Goal: Task Accomplishment & Management: Manage account settings

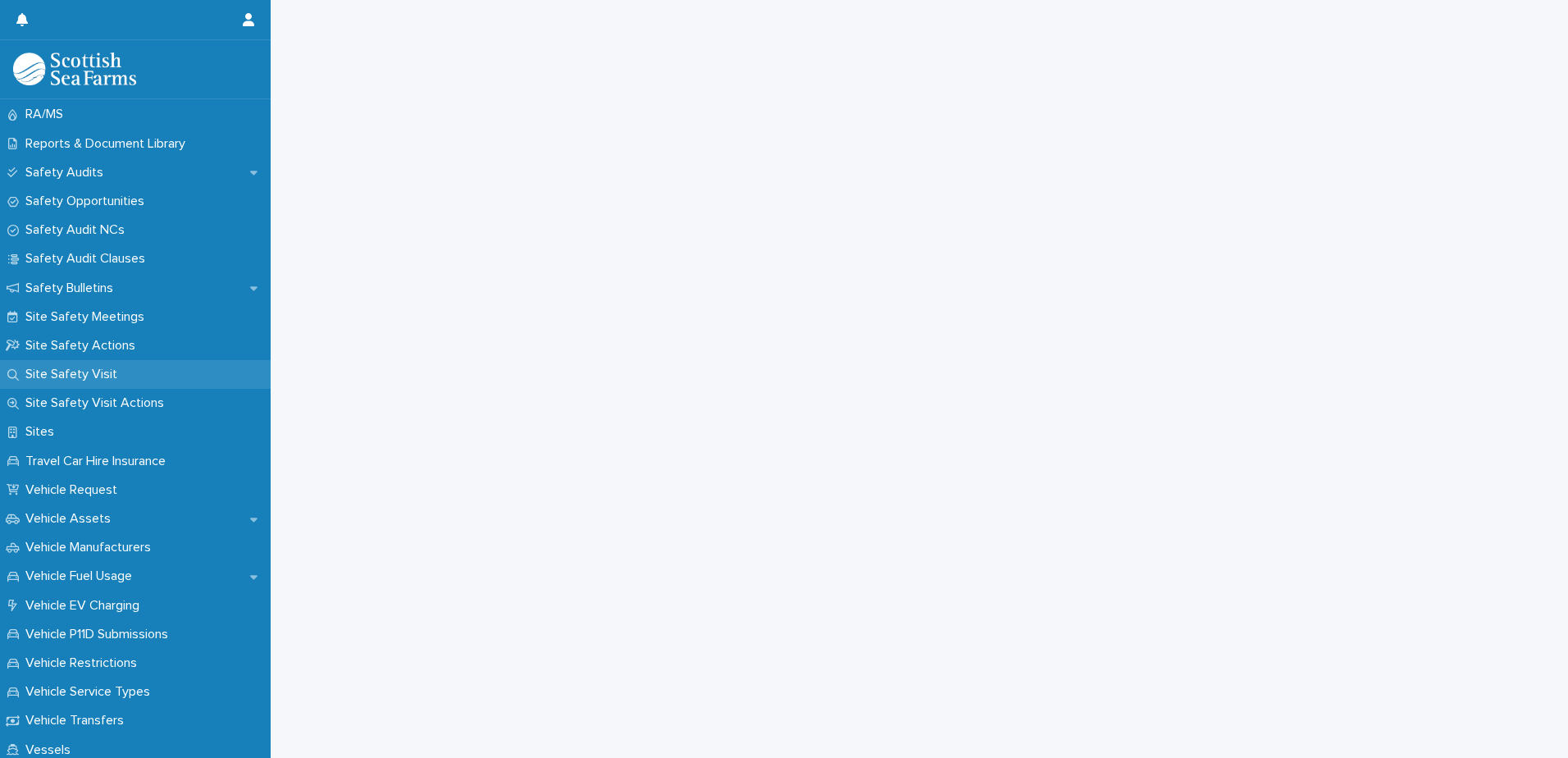
scroll to position [903, 0]
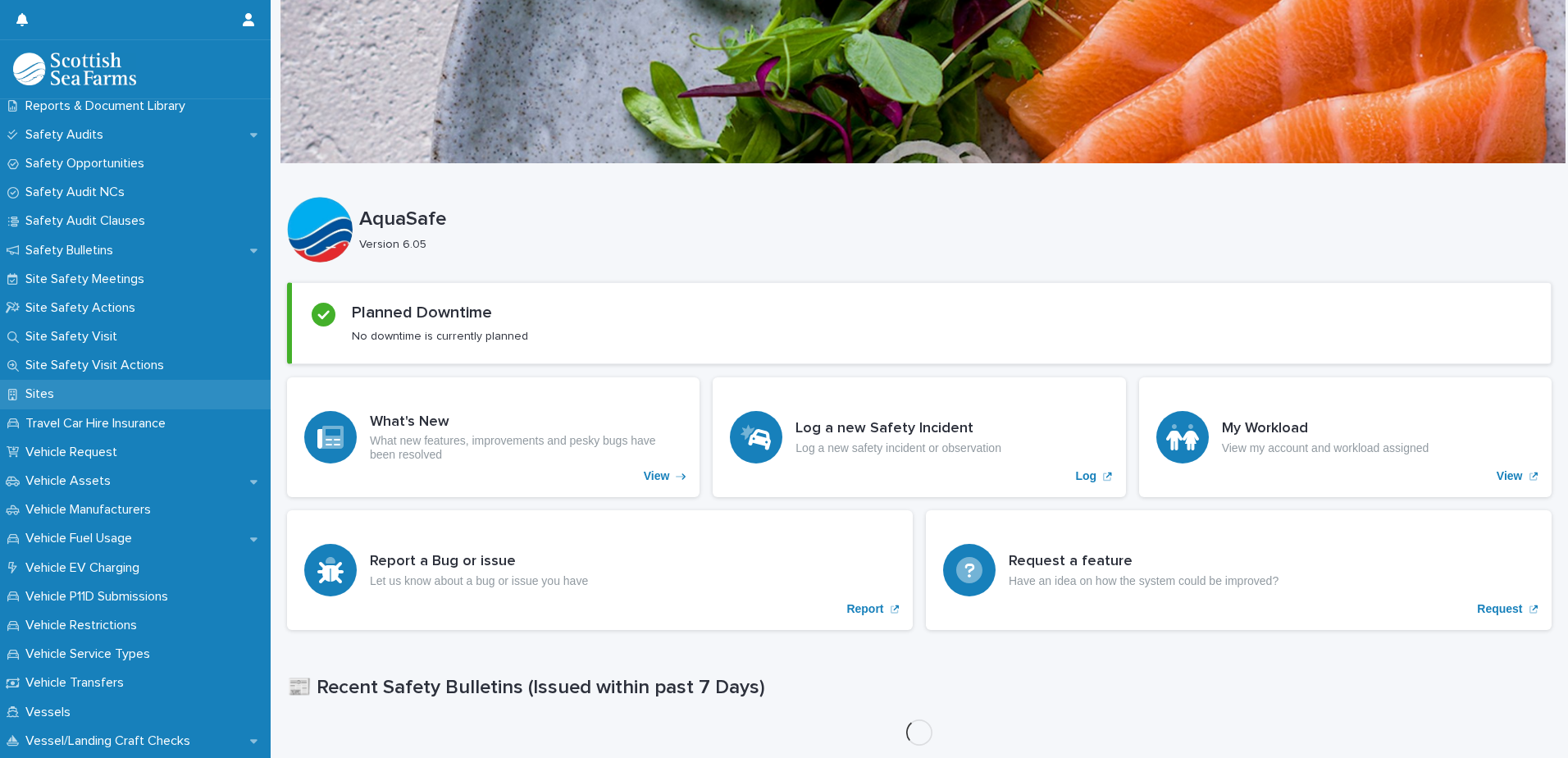
click at [116, 397] on div "Sites" at bounding box center [135, 394] width 271 height 29
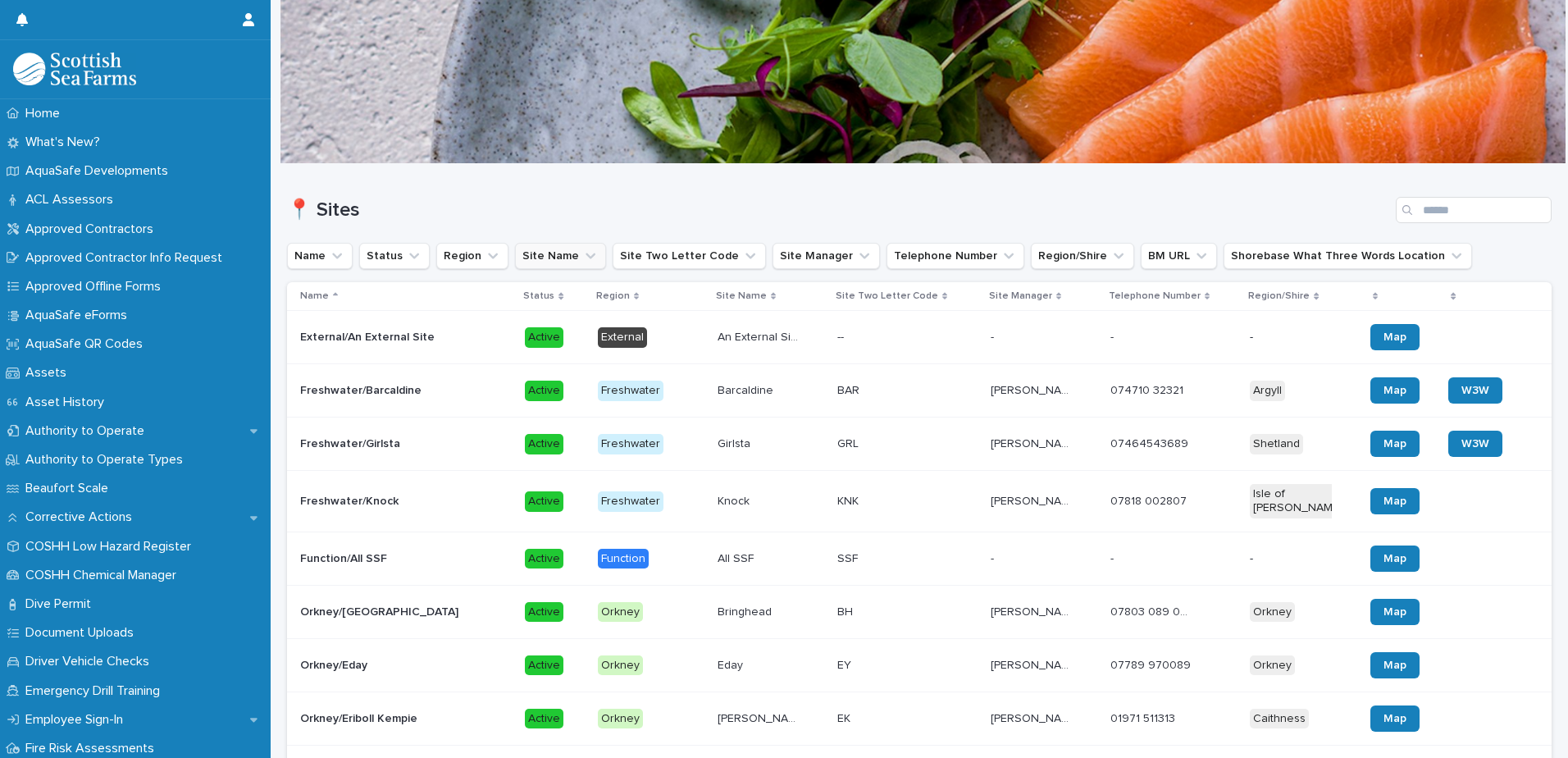
click at [565, 250] on button "Site Name" at bounding box center [560, 256] width 91 height 26
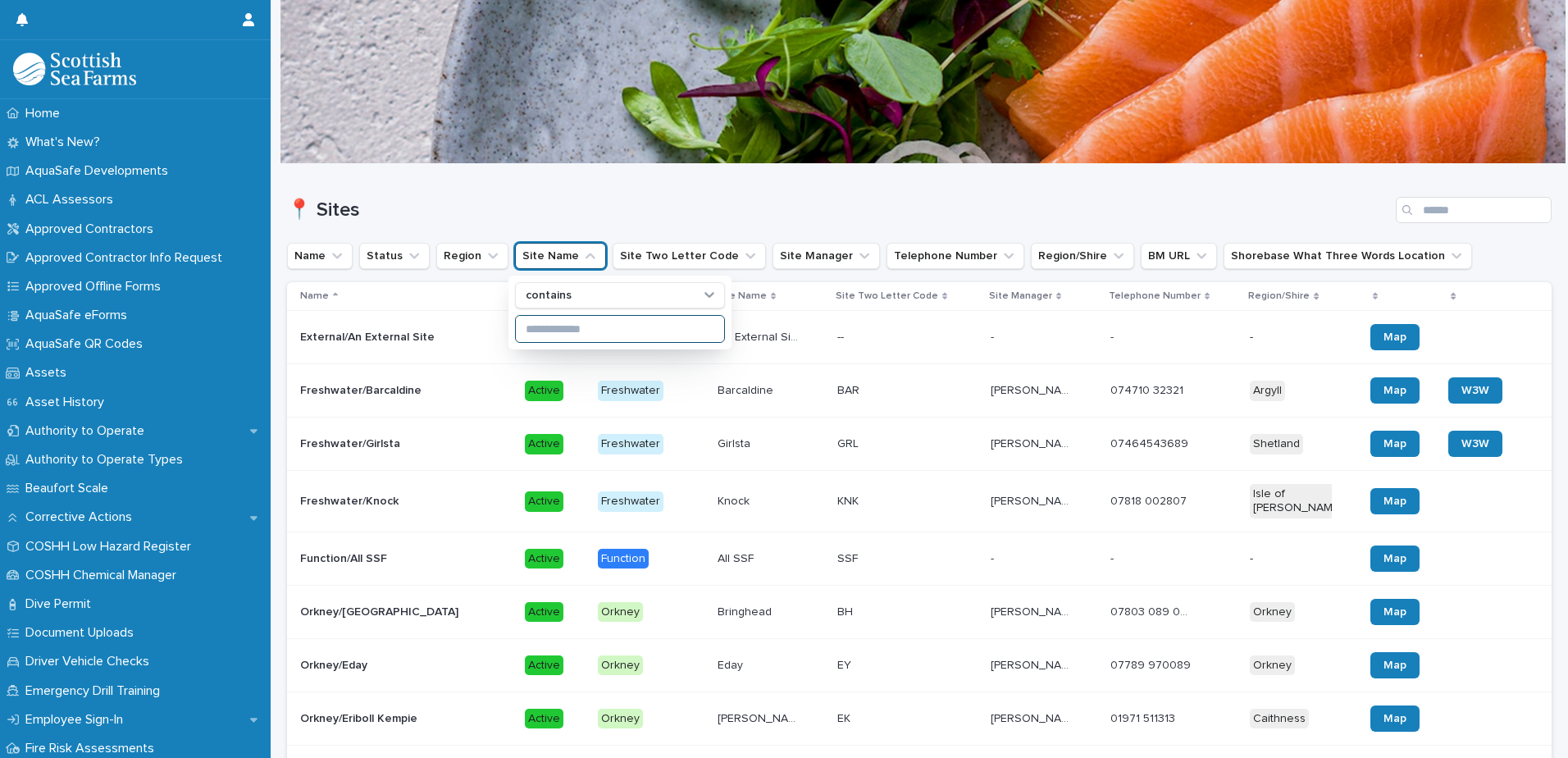
click at [580, 321] on input at bounding box center [620, 329] width 209 height 26
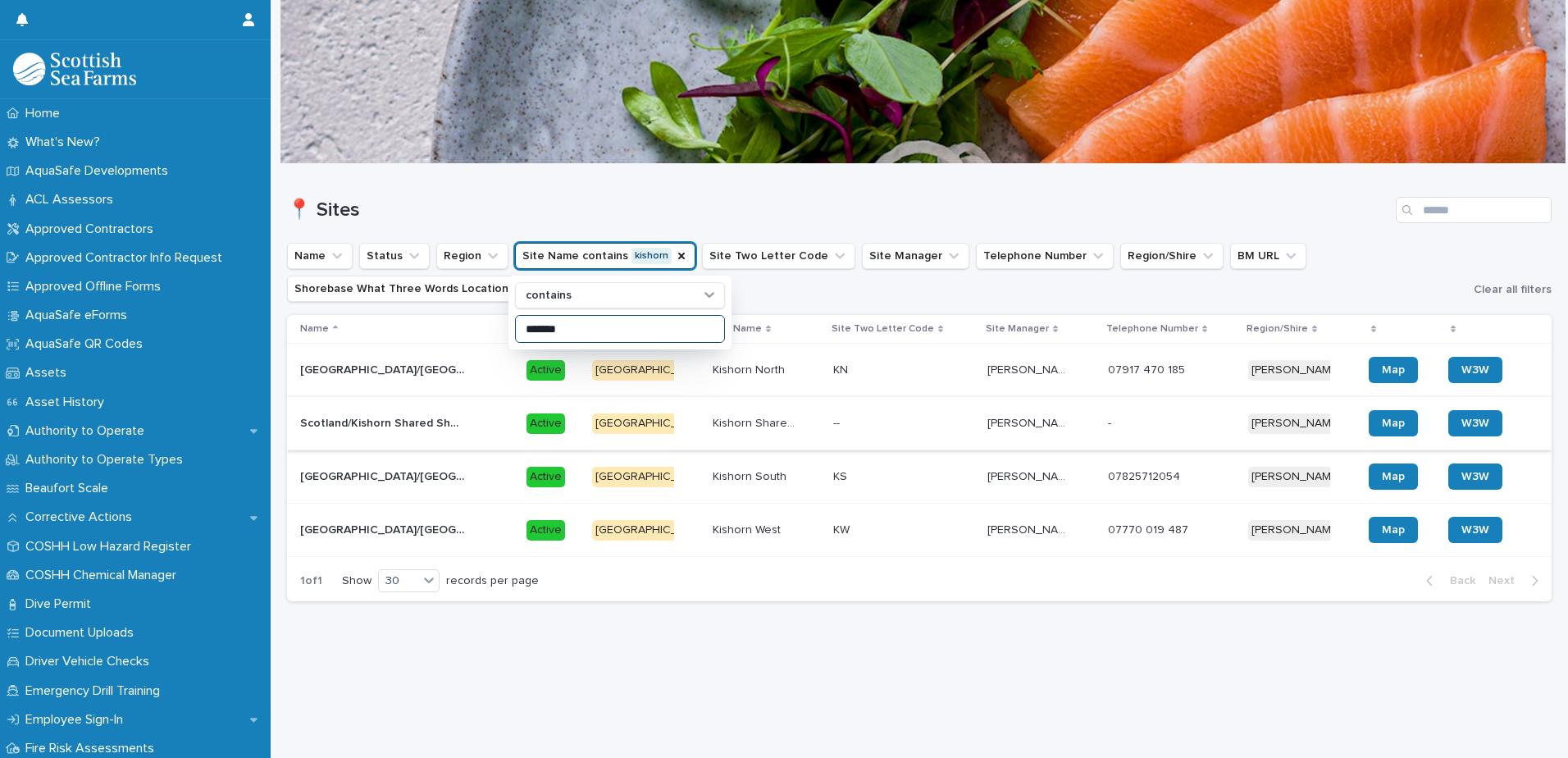
type input "*******"
click at [497, 438] on td "[GEOGRAPHIC_DATA]/Kishorn Shared Shorebase [GEOGRAPHIC_DATA]/[GEOGRAPHIC_DATA]" at bounding box center [403, 424] width 233 height 54
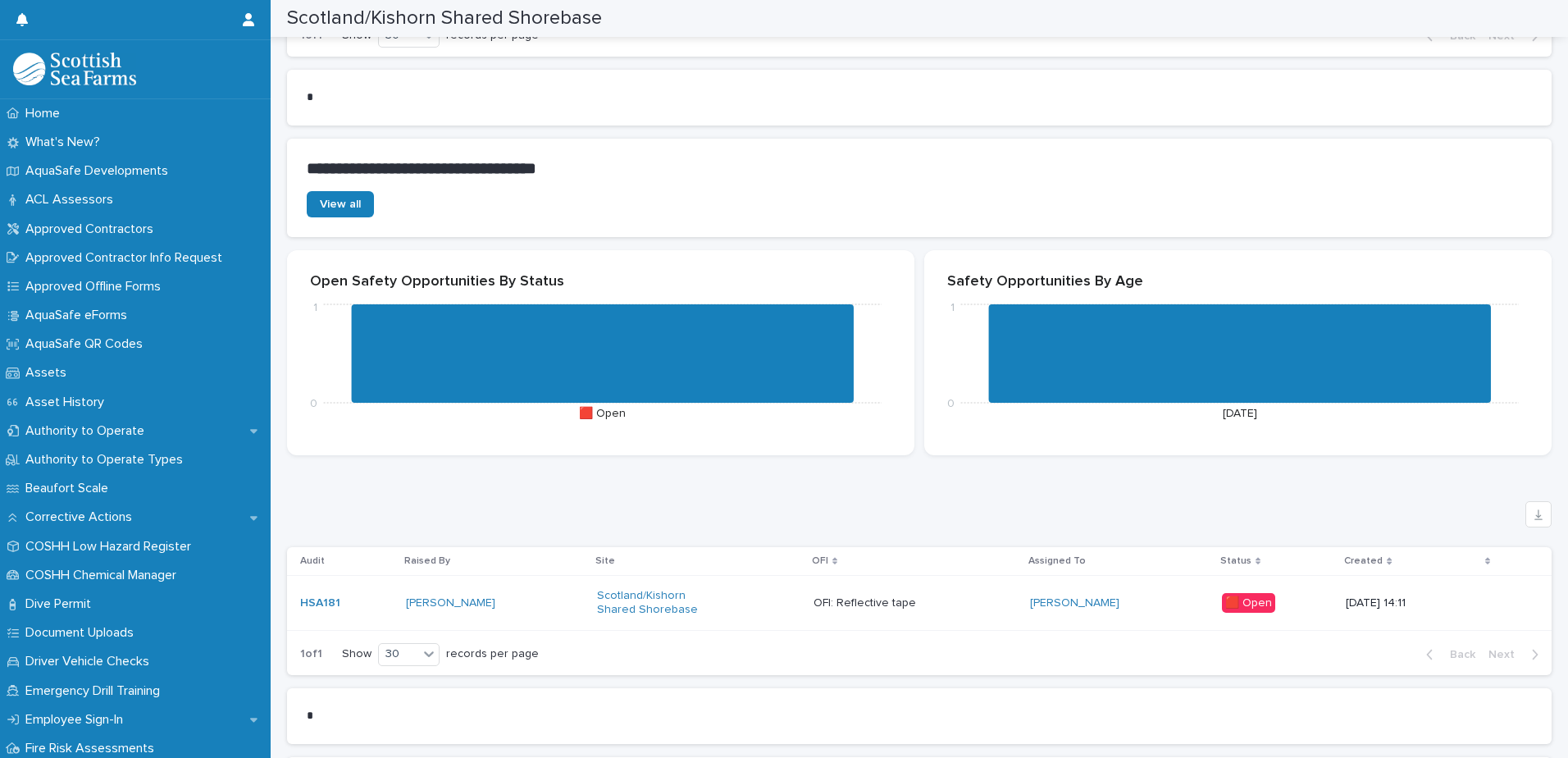
scroll to position [4595, 0]
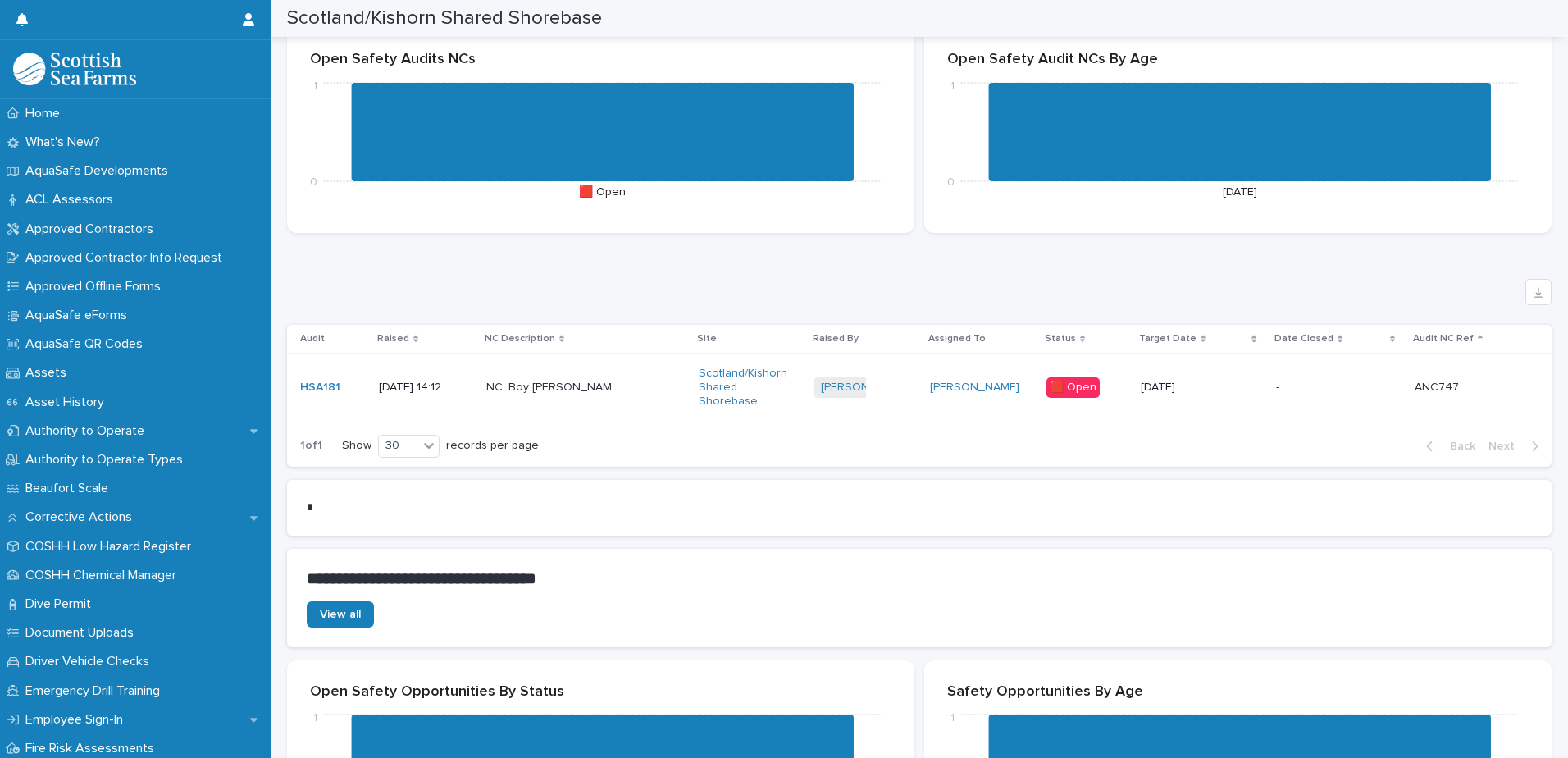
click at [651, 373] on td "NC: Boy [PERSON_NAME] annual Signatures missing on the SWB2 in [DATE] [GEOGRAPH…" at bounding box center [586, 388] width 213 height 68
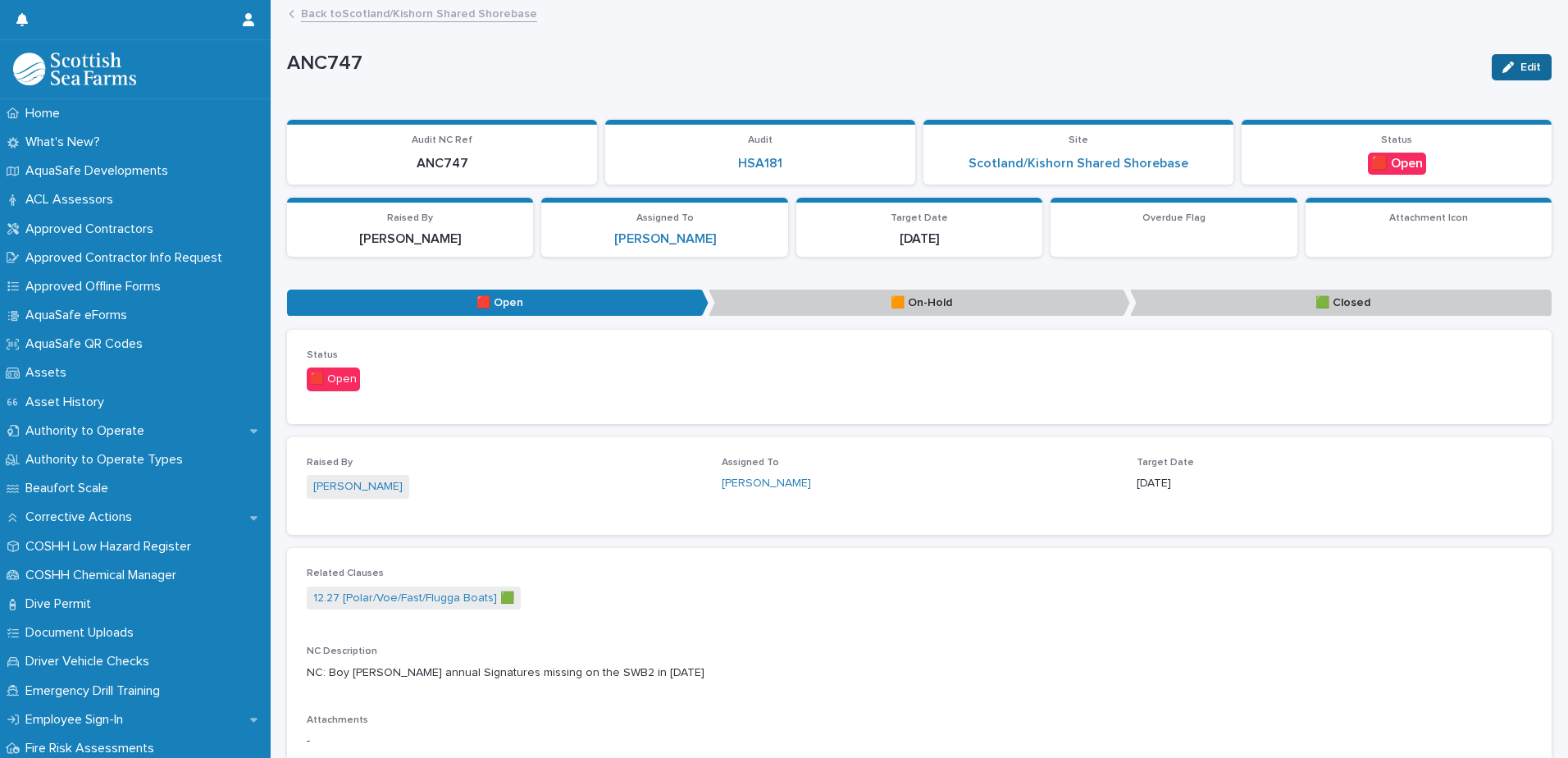
click at [1521, 65] on span "Edit" at bounding box center [1530, 67] width 20 height 11
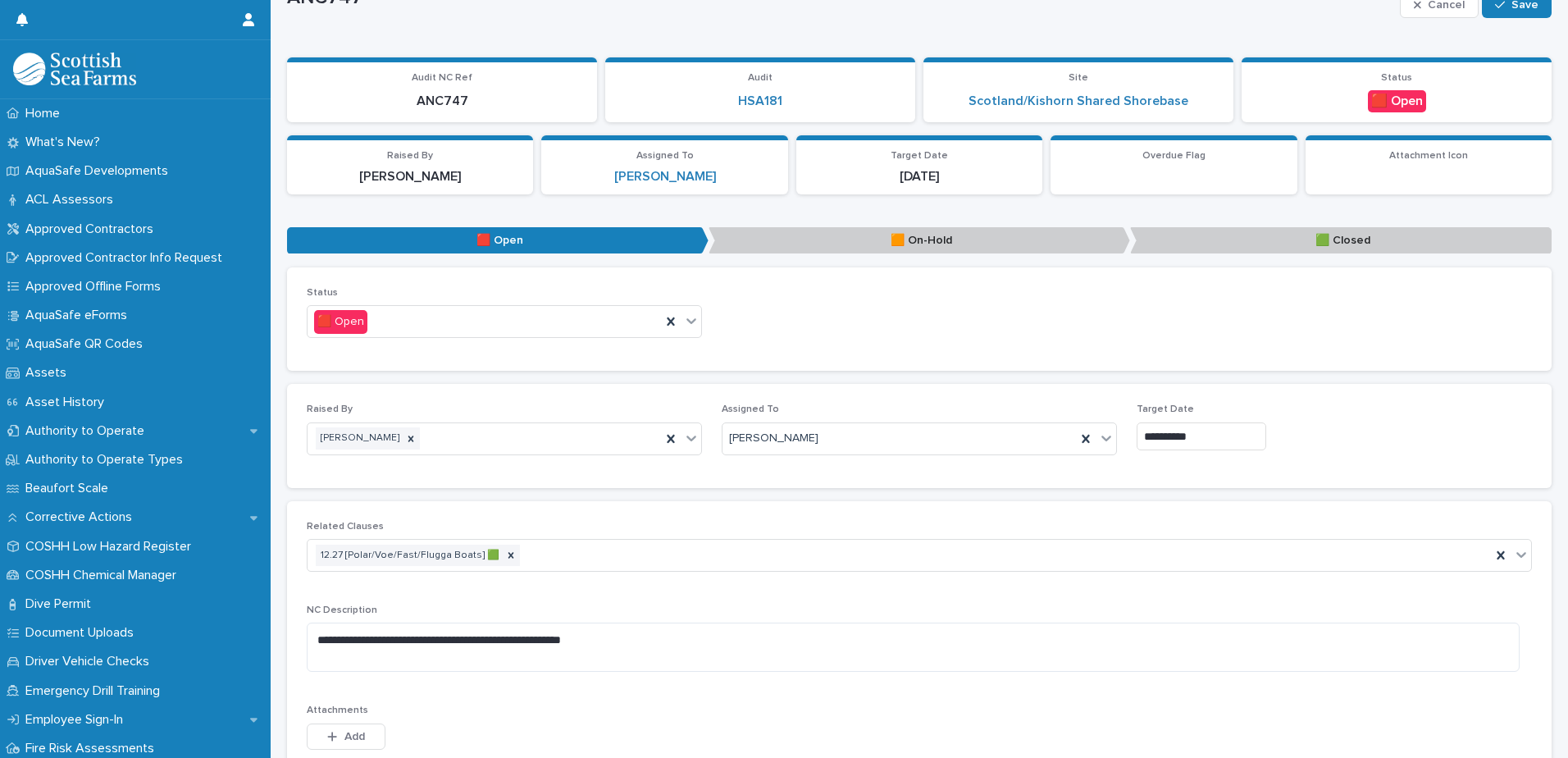
scroll to position [247, 0]
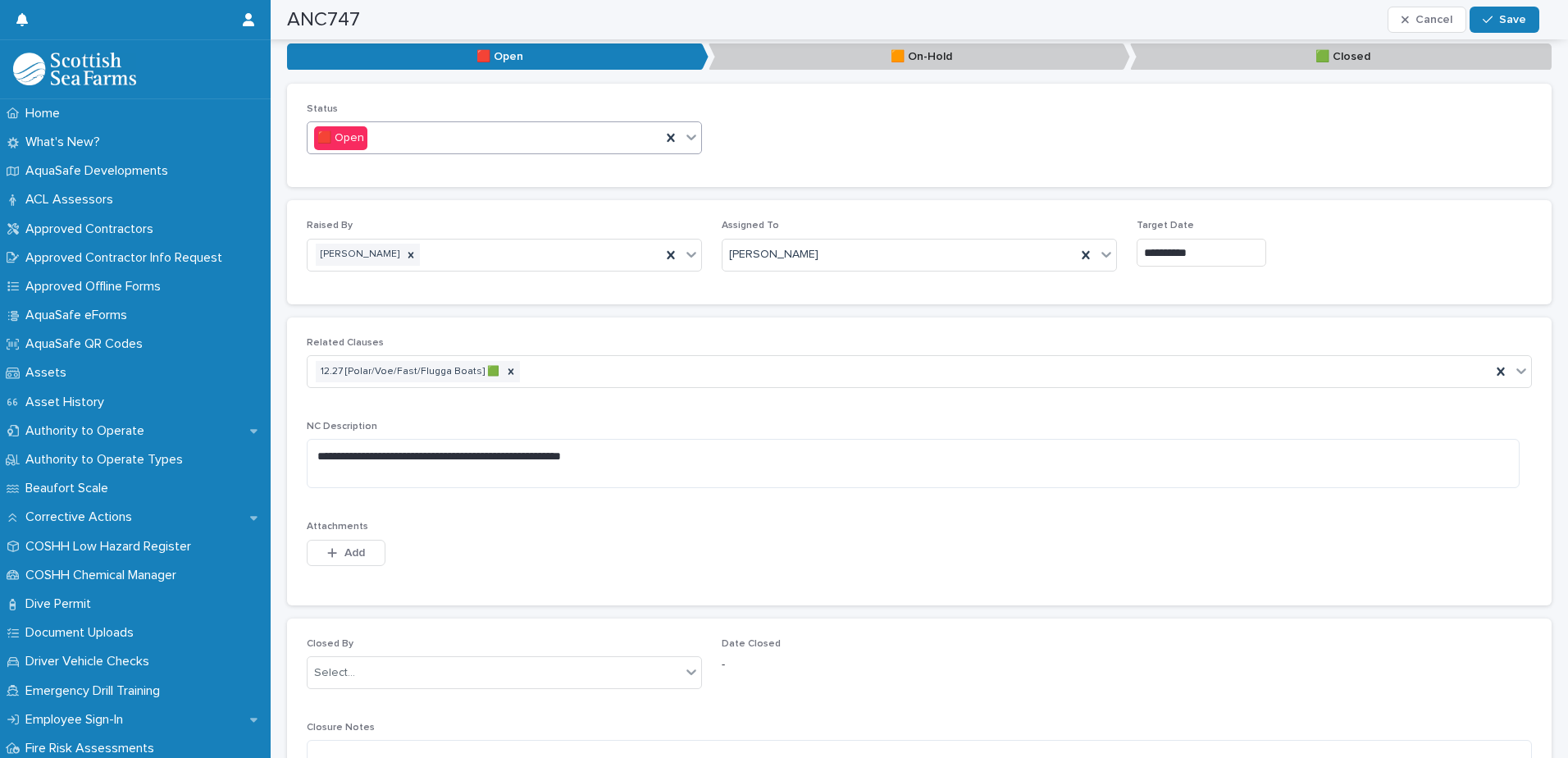
click at [687, 138] on icon at bounding box center [691, 137] width 10 height 6
click at [605, 220] on div "🟩 Closed" at bounding box center [502, 226] width 389 height 29
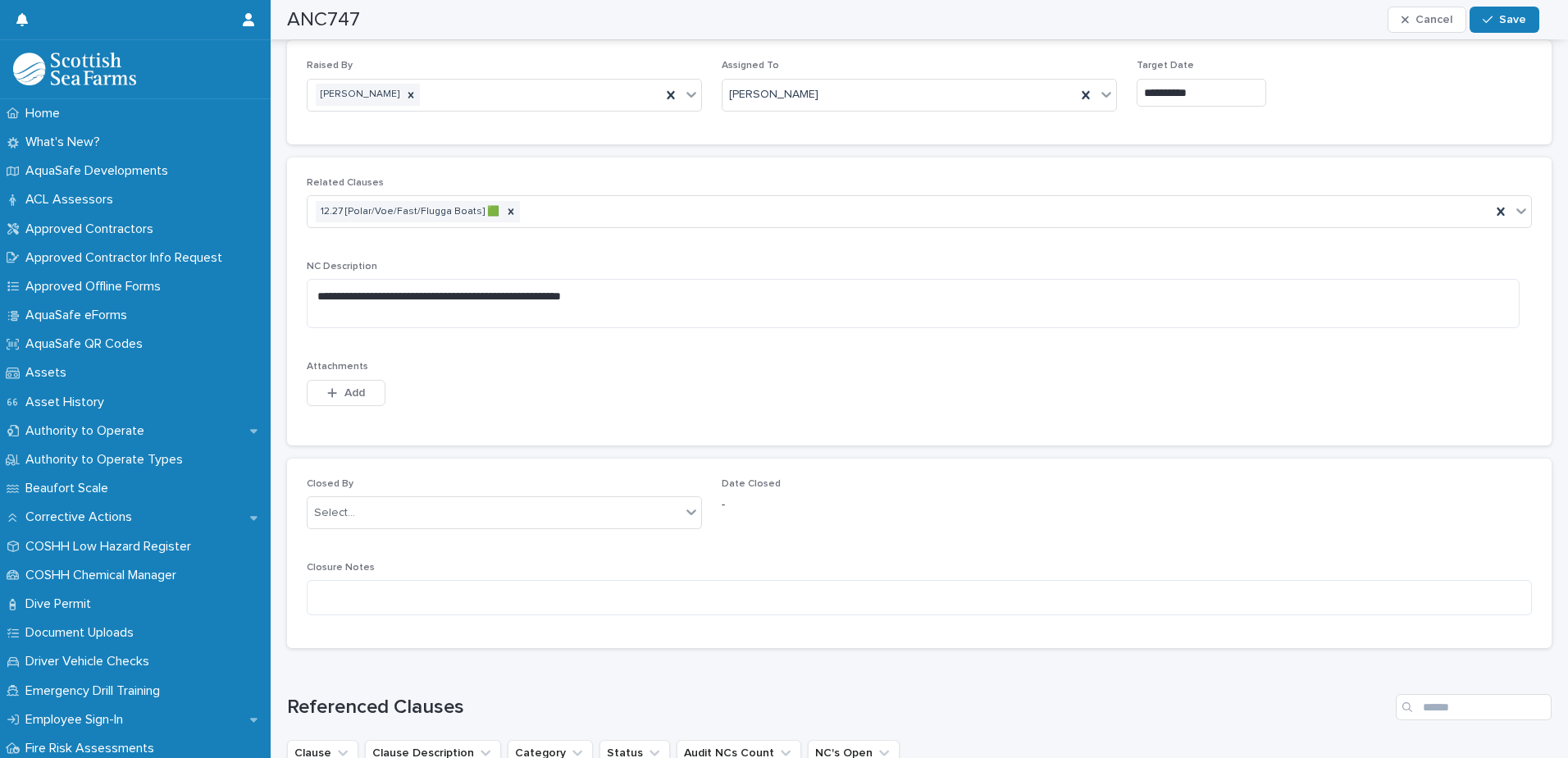
scroll to position [411, 0]
click at [688, 507] on icon at bounding box center [691, 508] width 17 height 17
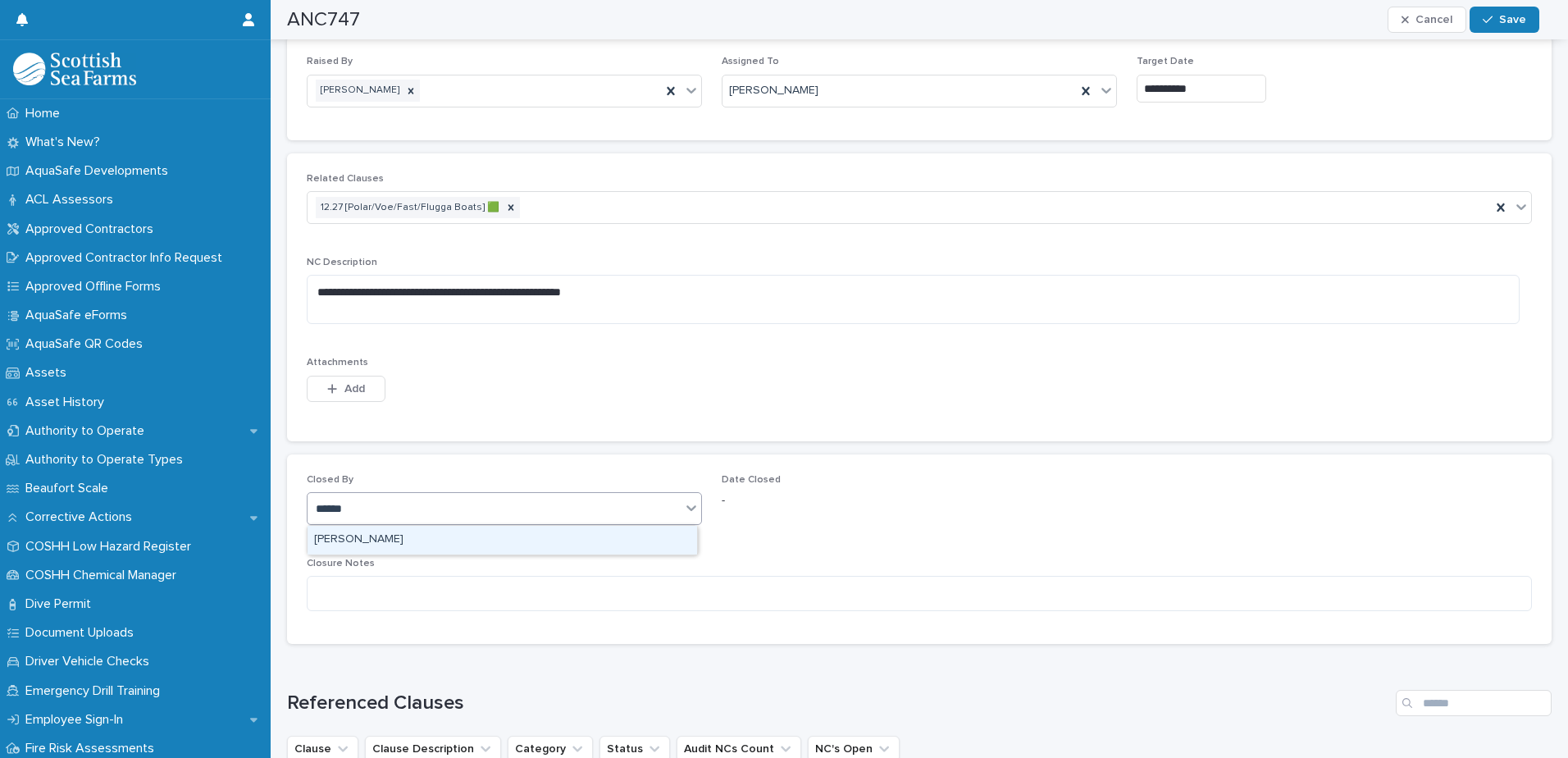
type input "*******"
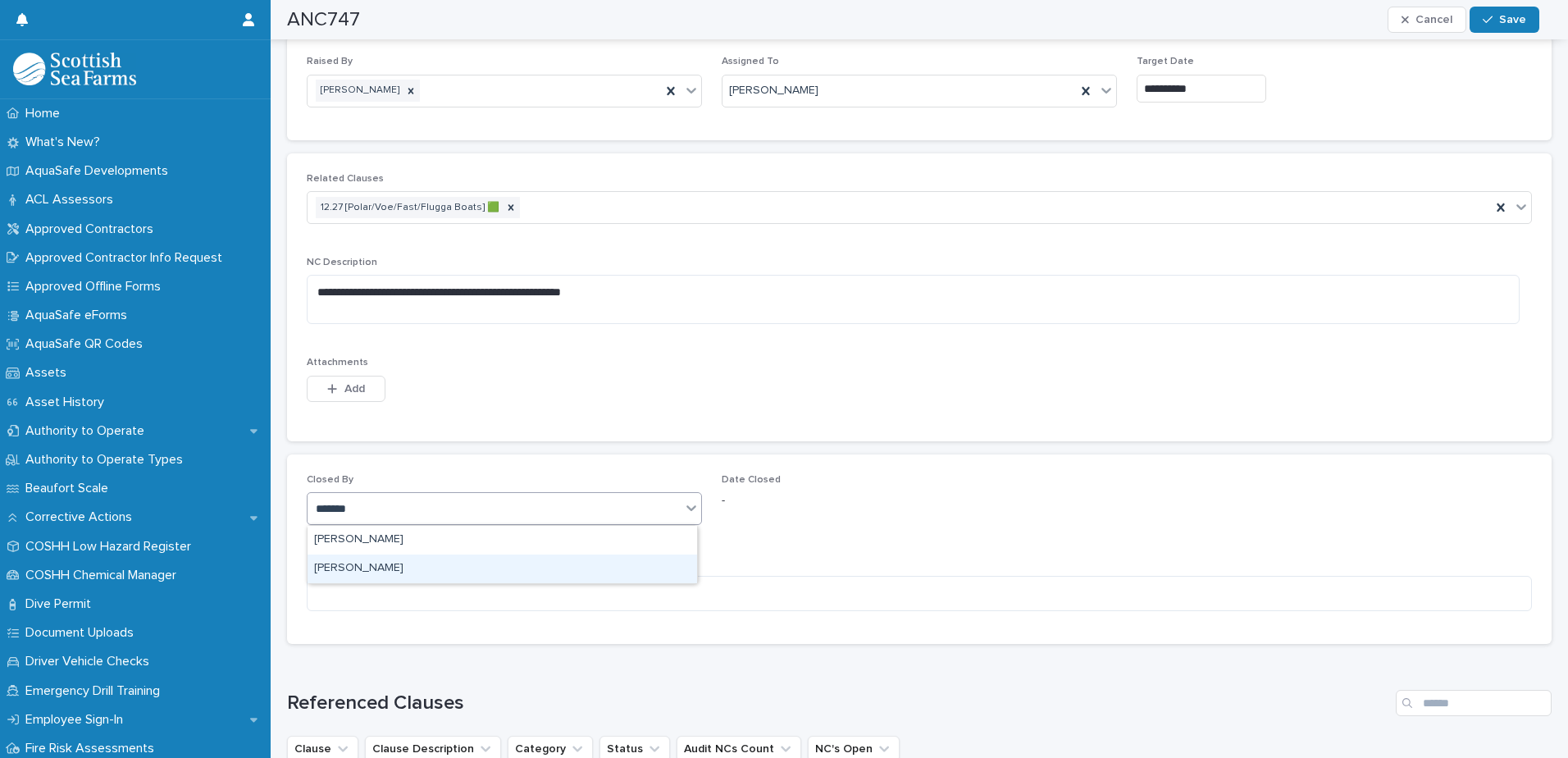
click at [596, 576] on div "[PERSON_NAME]" at bounding box center [502, 568] width 389 height 29
click at [570, 594] on textarea at bounding box center [919, 594] width 1225 height 35
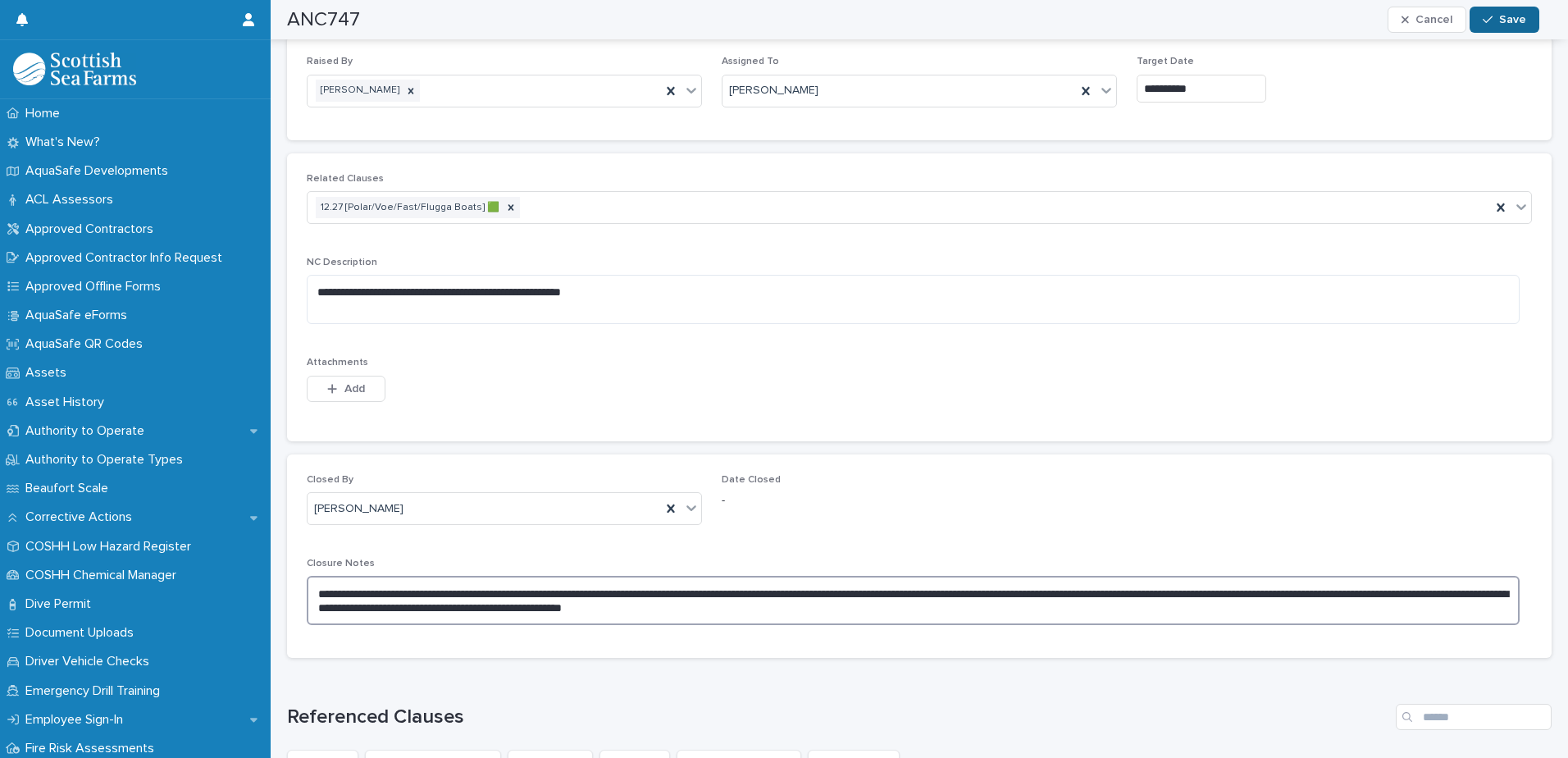
type textarea "**********"
click at [1527, 23] on button "Save" at bounding box center [1505, 19] width 70 height 26
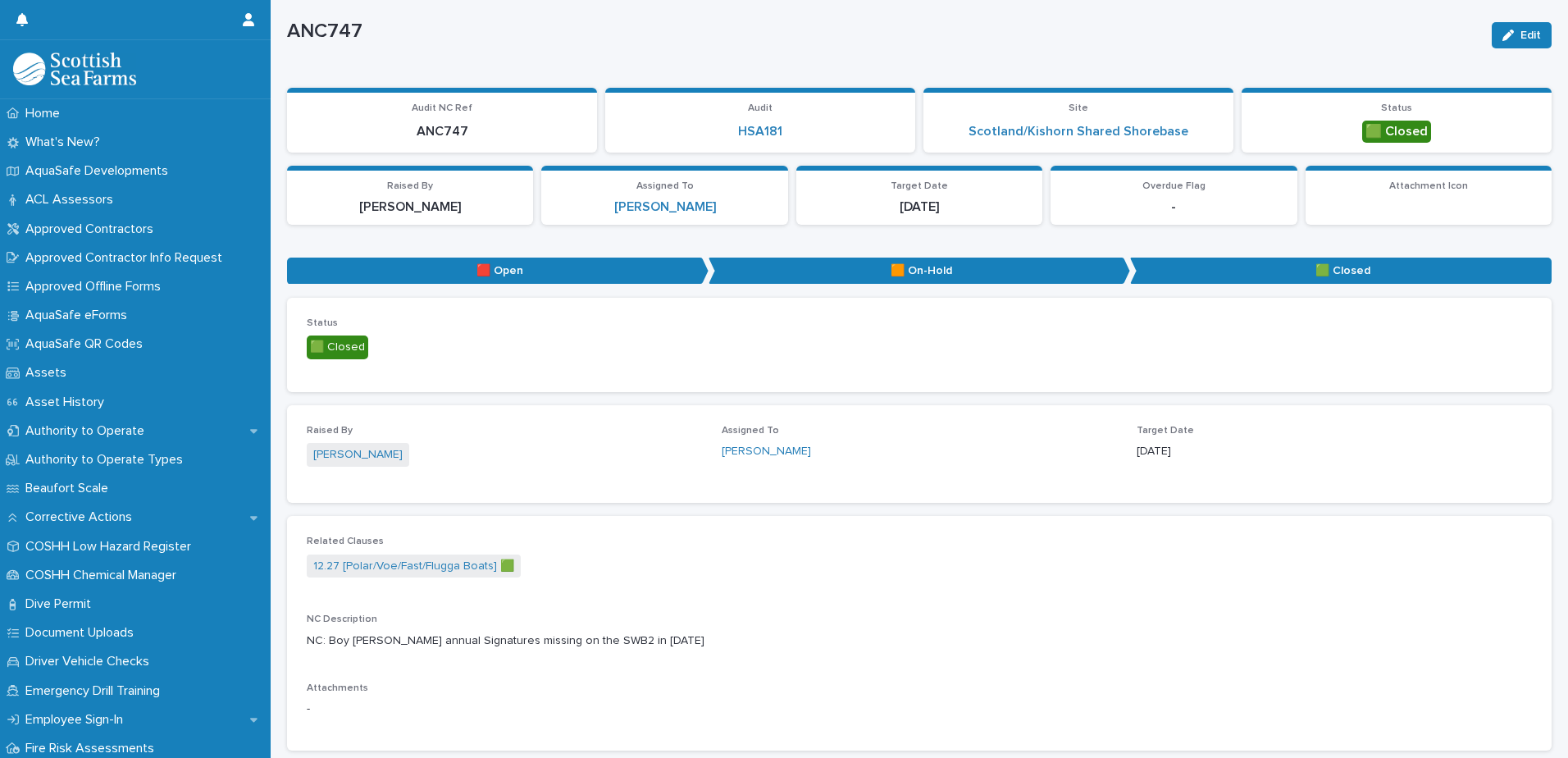
scroll to position [0, 0]
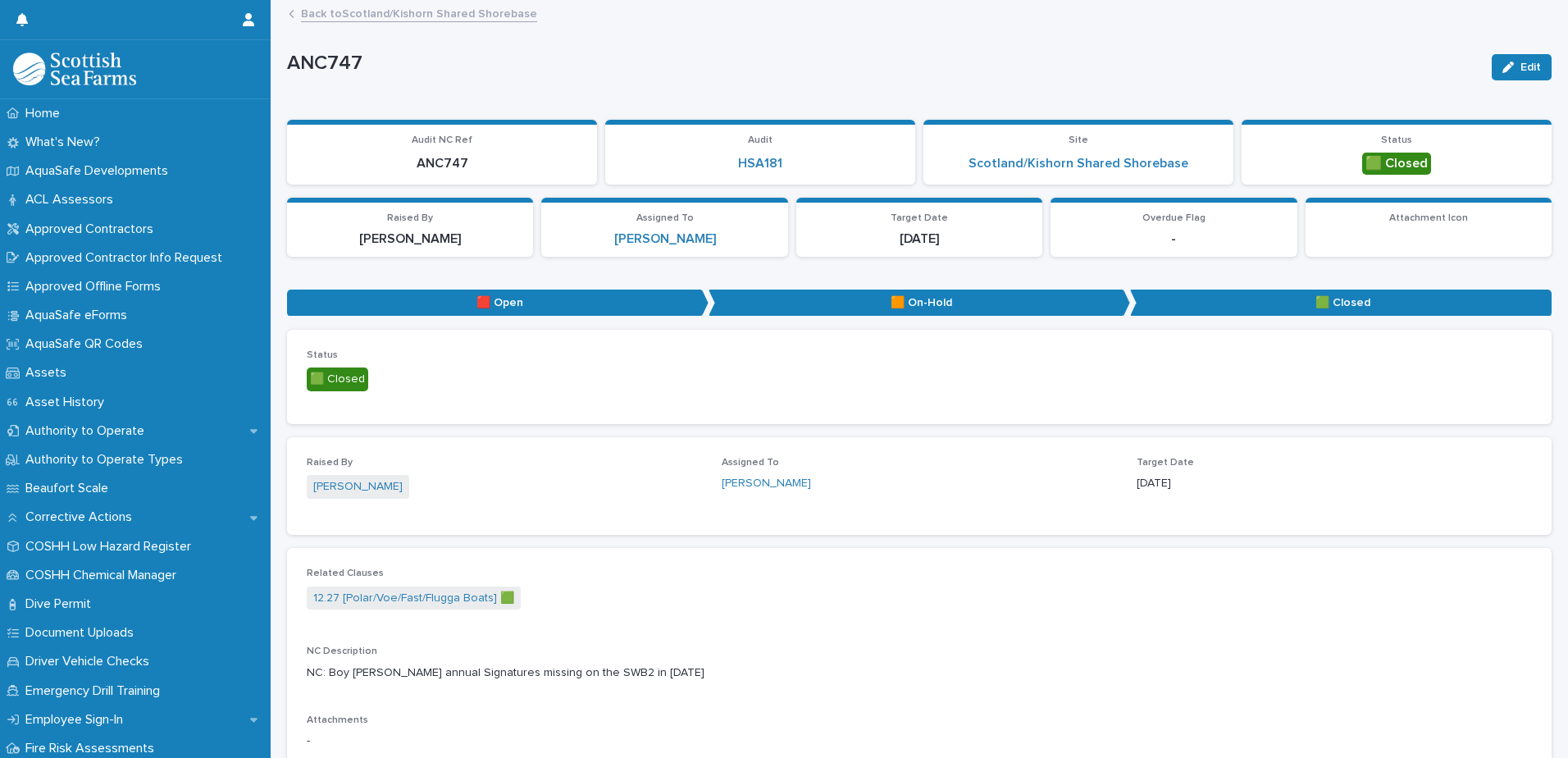
click at [353, 14] on link "Back to [GEOGRAPHIC_DATA]/Kishorn Shared Shorebase" at bounding box center [418, 13] width 236 height 19
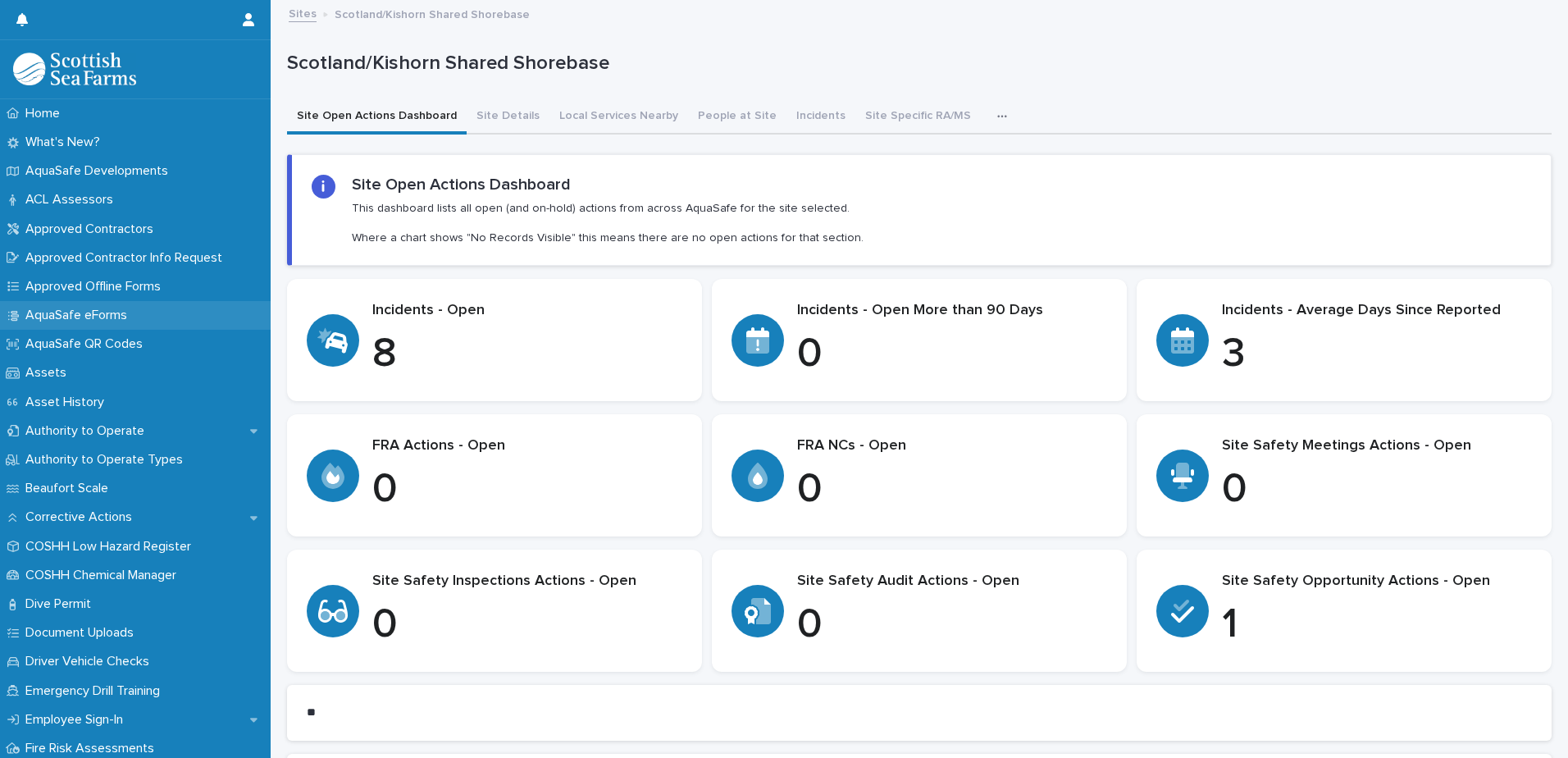
click at [128, 312] on p "AquaSafe eForms" at bounding box center [80, 316] width 121 height 16
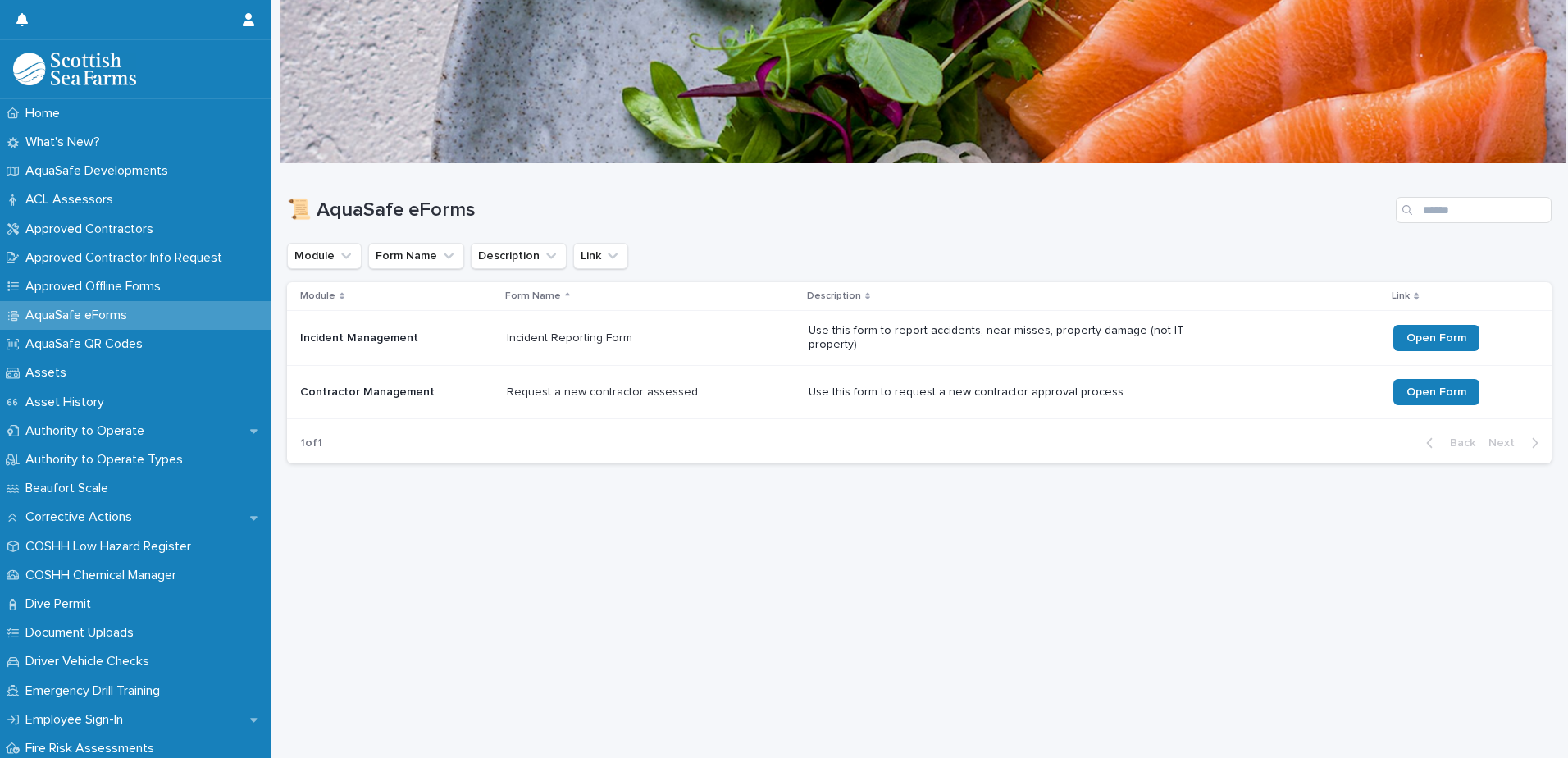
click at [438, 340] on p "Incident Management" at bounding box center [396, 339] width 194 height 14
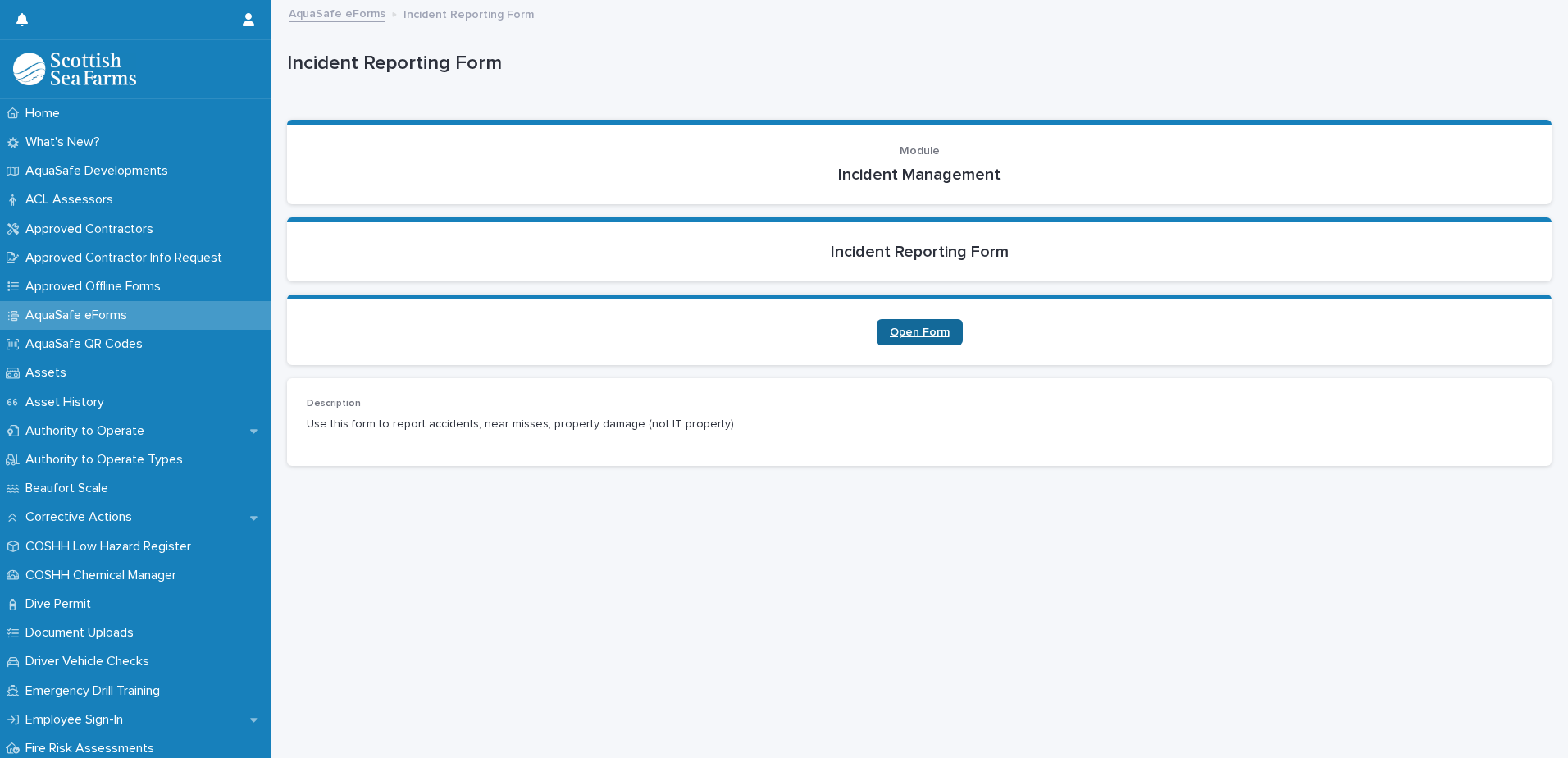
click at [925, 342] on link "Open Form" at bounding box center [920, 333] width 86 height 26
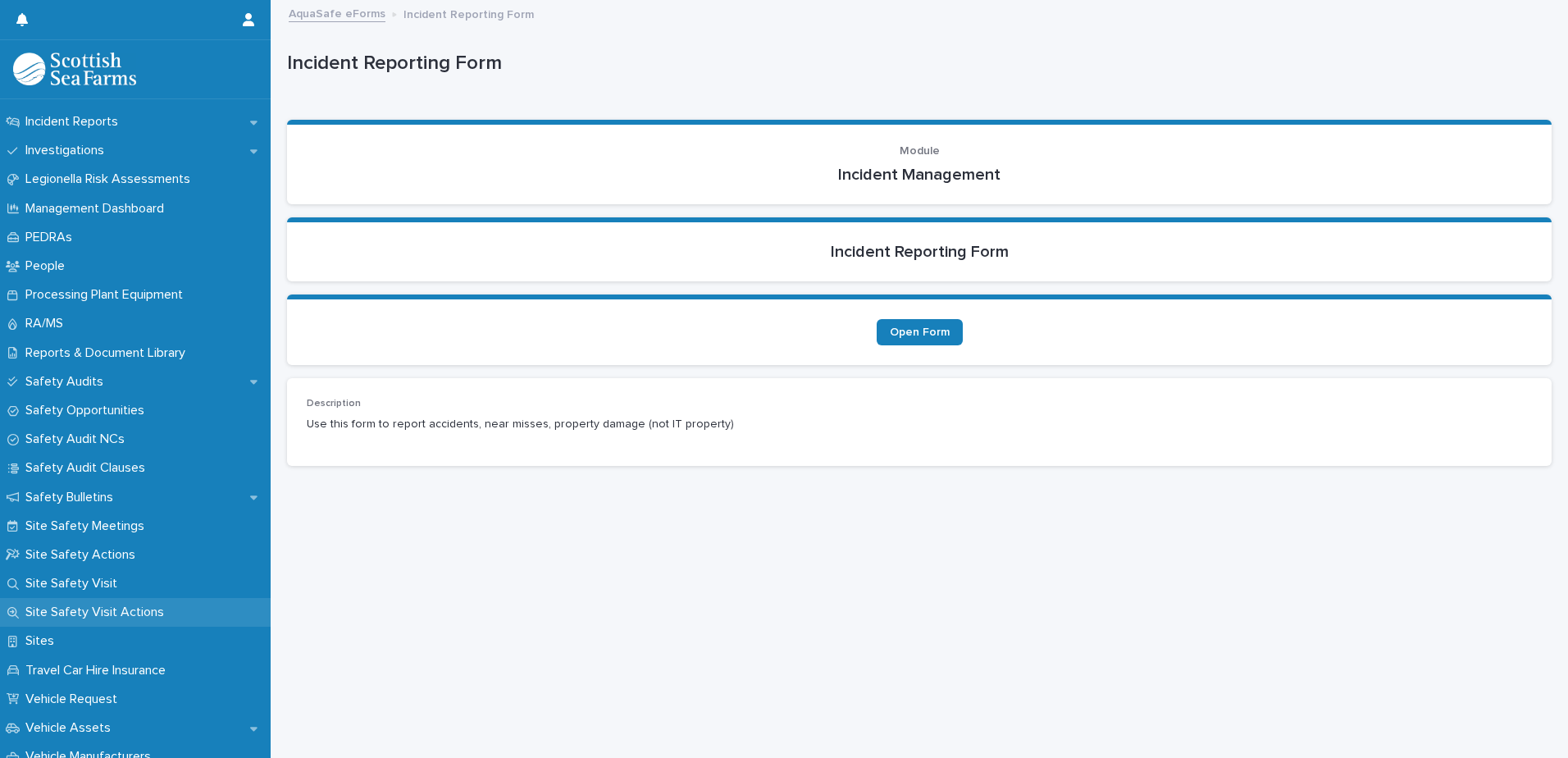
scroll to position [656, 0]
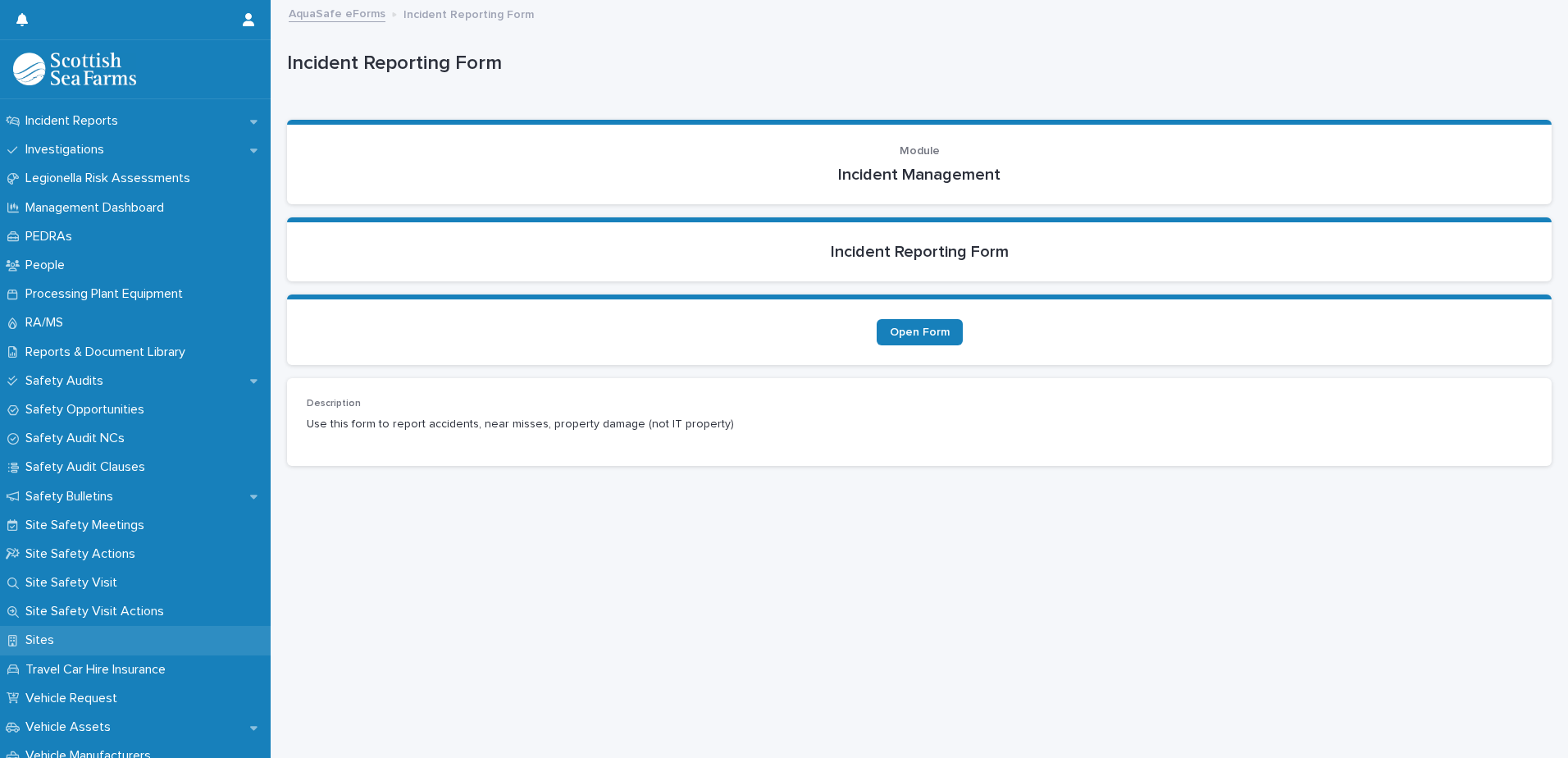
click at [70, 639] on div "Sites" at bounding box center [135, 640] width 271 height 29
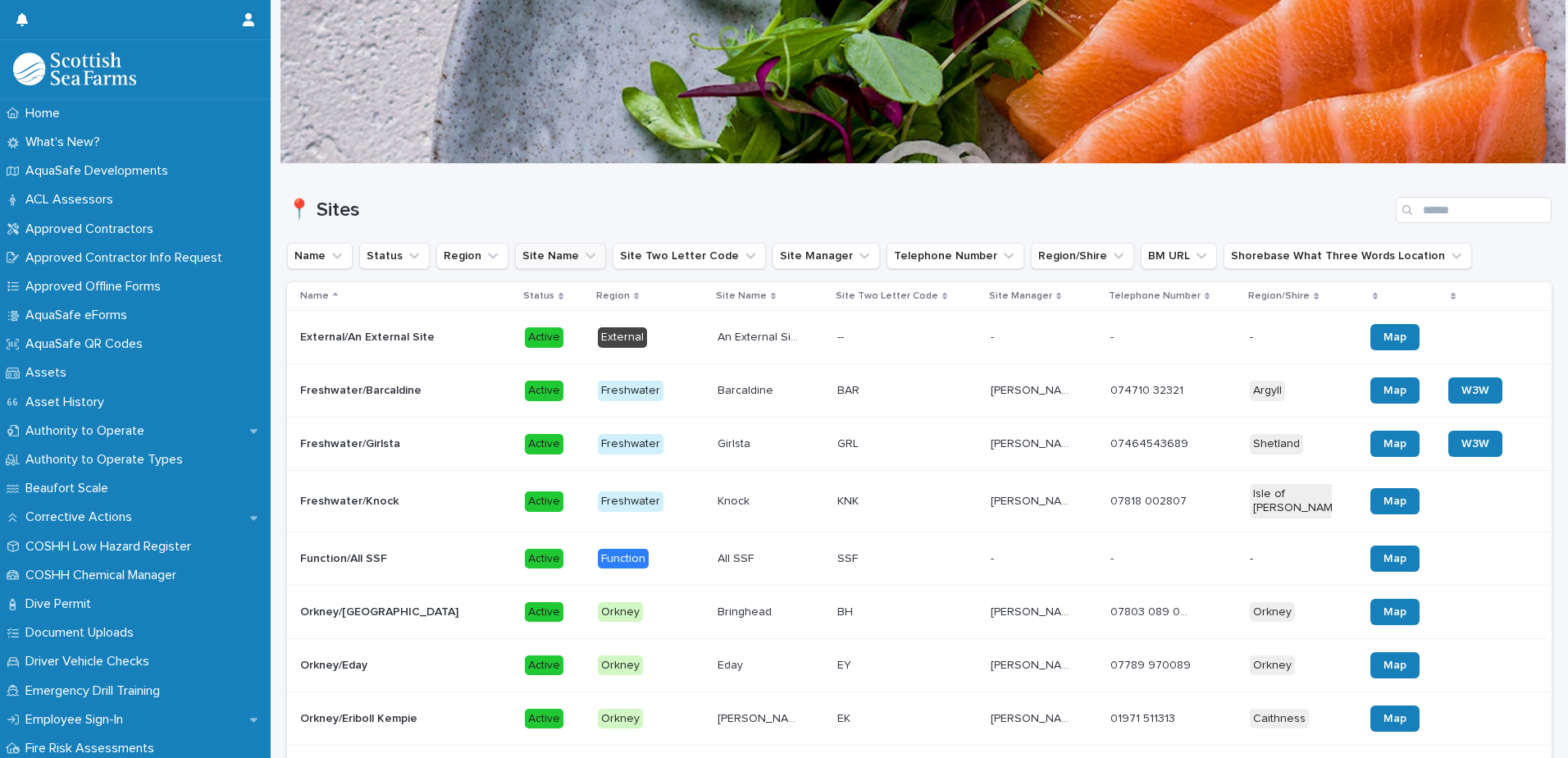
click at [582, 261] on icon "Site Name" at bounding box center [590, 255] width 17 height 17
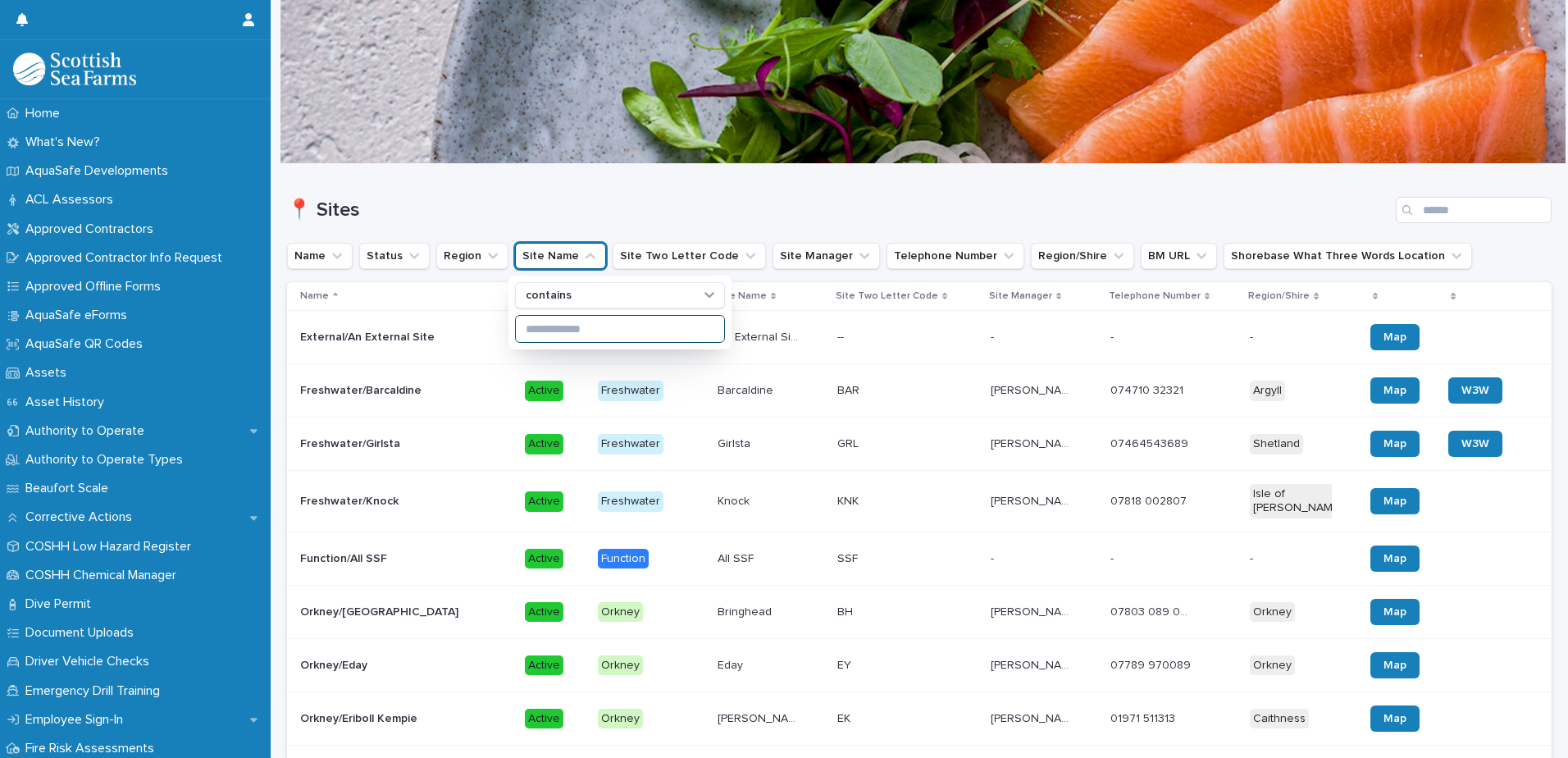
click at [558, 325] on input at bounding box center [620, 329] width 209 height 26
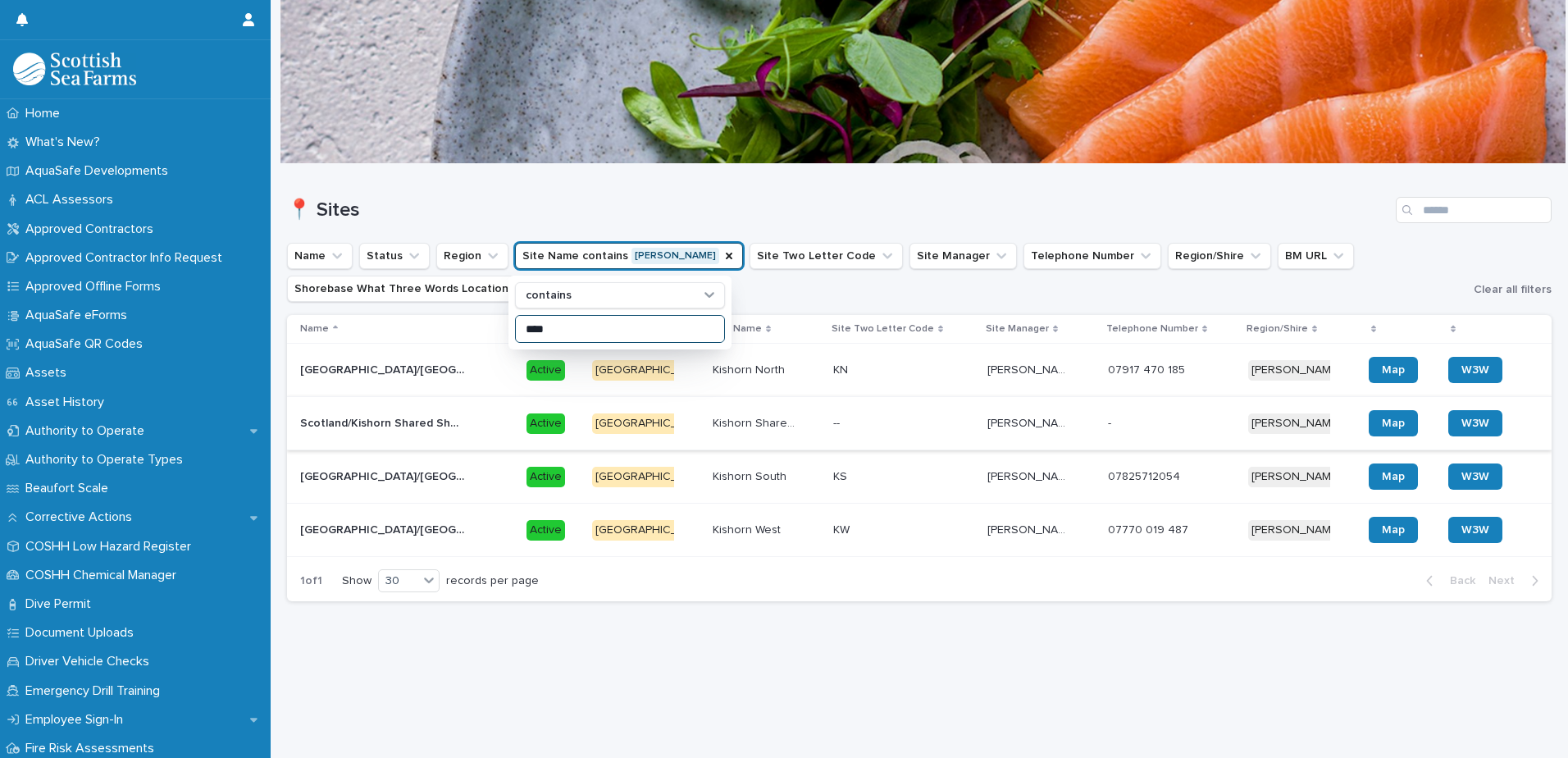
type input "****"
click at [465, 425] on p "Scotland/Kishorn Shared Shorebase" at bounding box center [383, 422] width 167 height 18
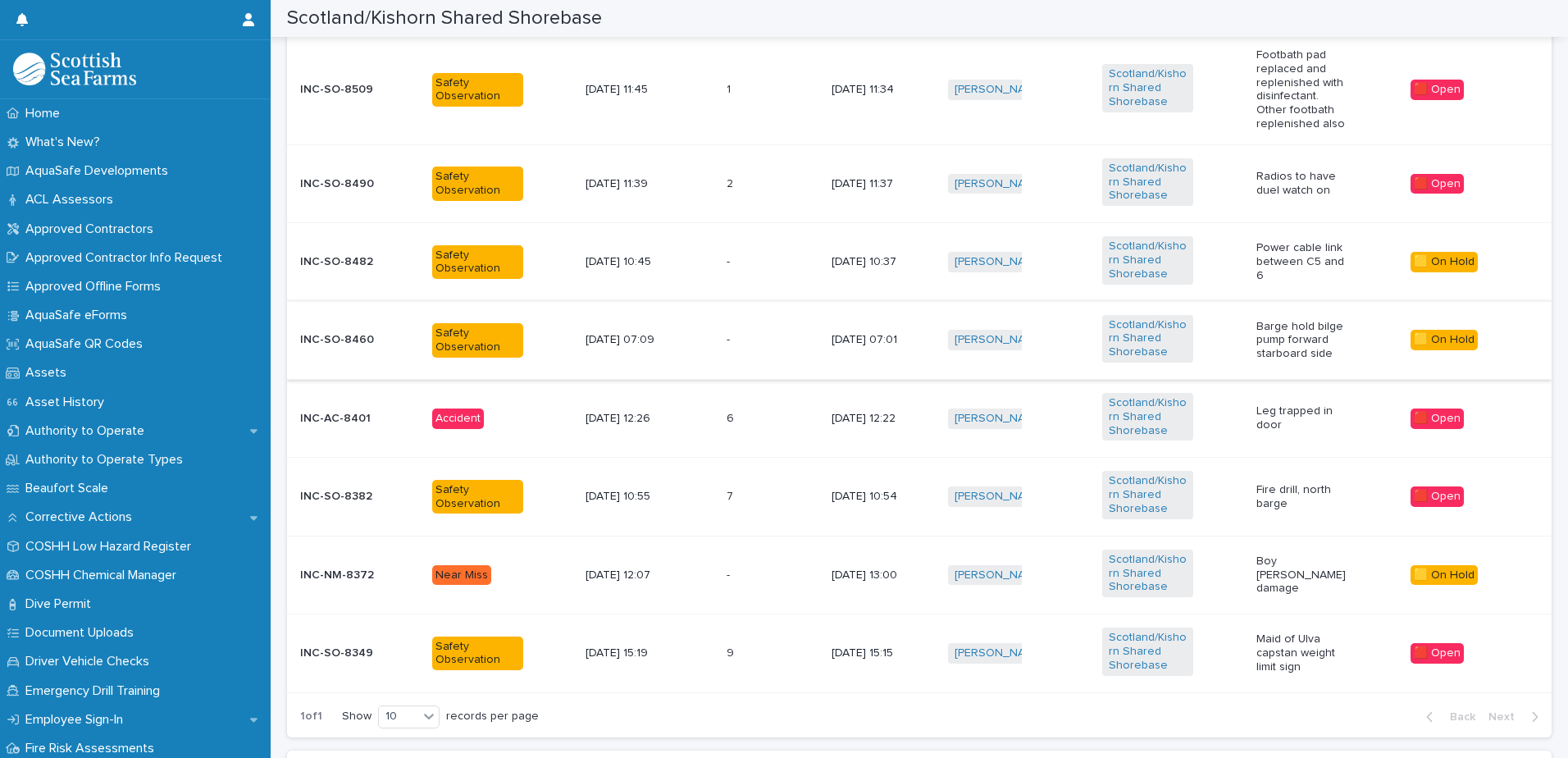
scroll to position [1395, 0]
